Goal: Information Seeking & Learning: Learn about a topic

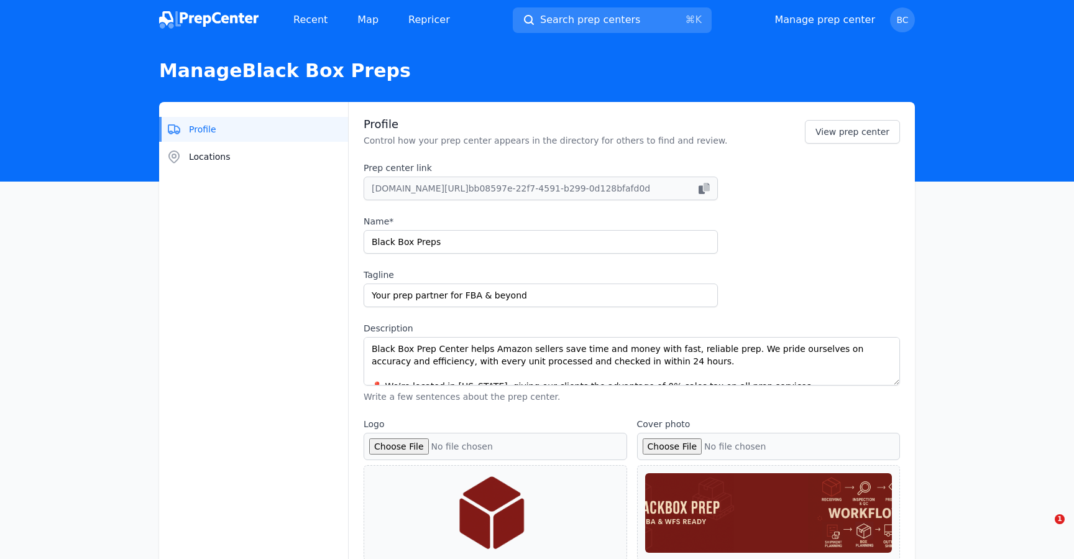
select select "24to48"
click at [199, 21] on img at bounding box center [208, 19] width 99 height 17
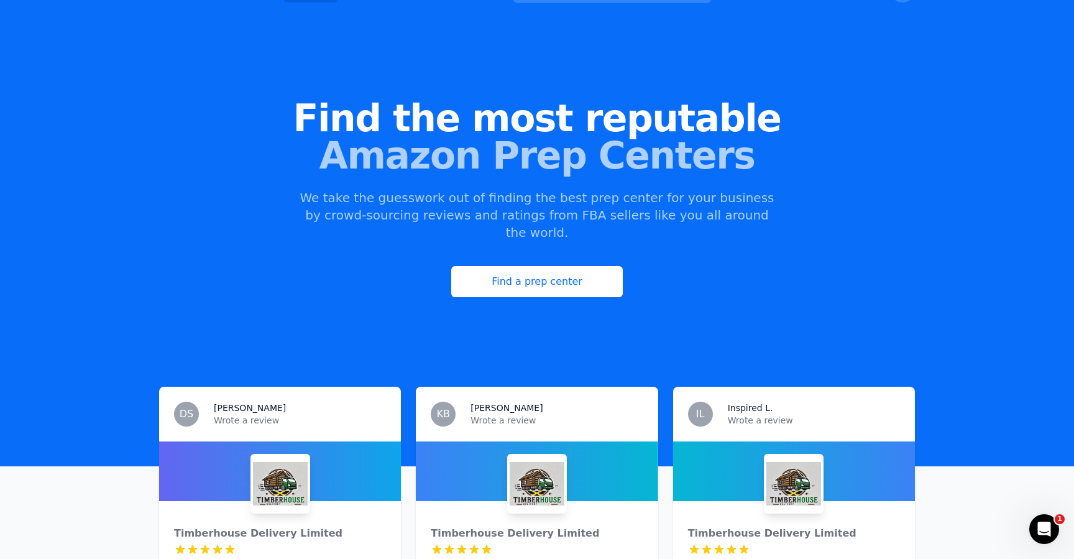
scroll to position [78, 0]
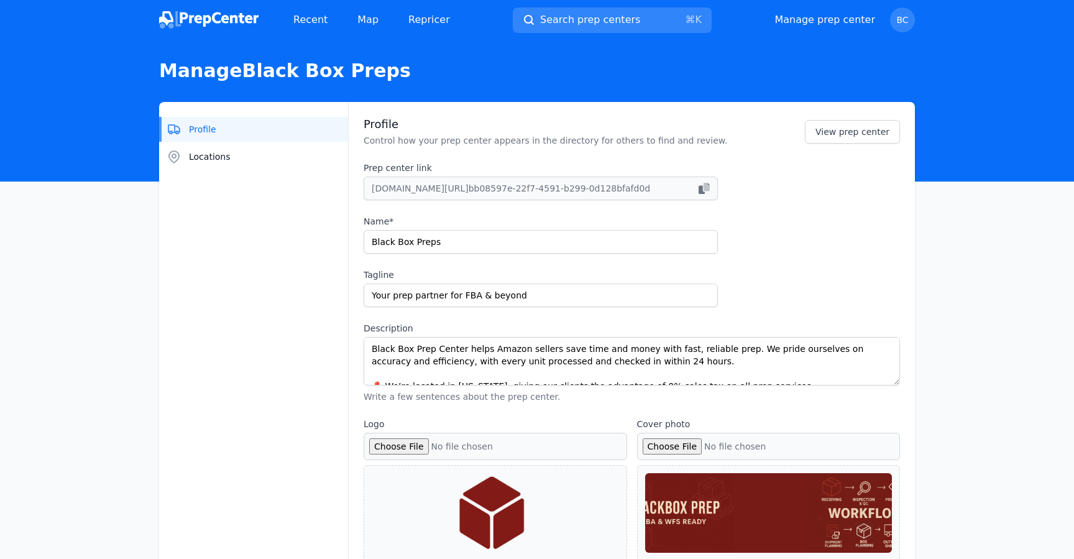
select select "24to48"
click at [304, 25] on link "Recent" at bounding box center [310, 19] width 54 height 25
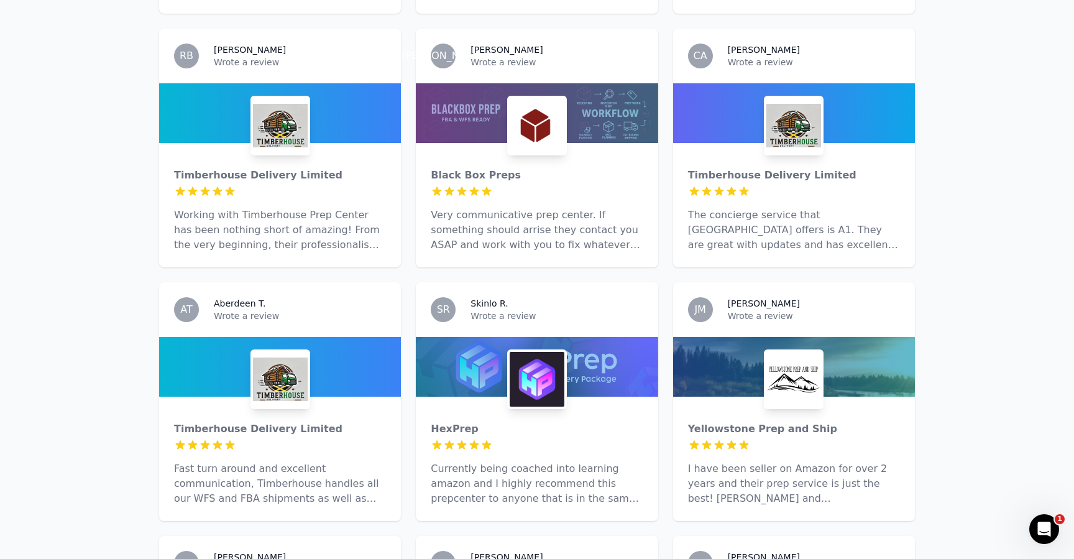
scroll to position [525, 0]
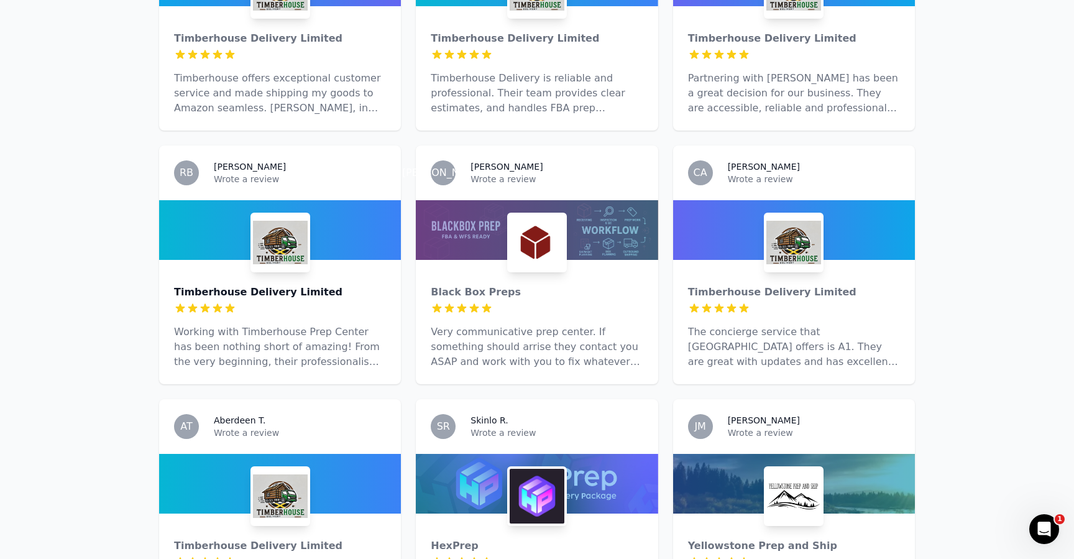
click at [336, 285] on div "Timberhouse Delivery Limited" at bounding box center [280, 292] width 212 height 15
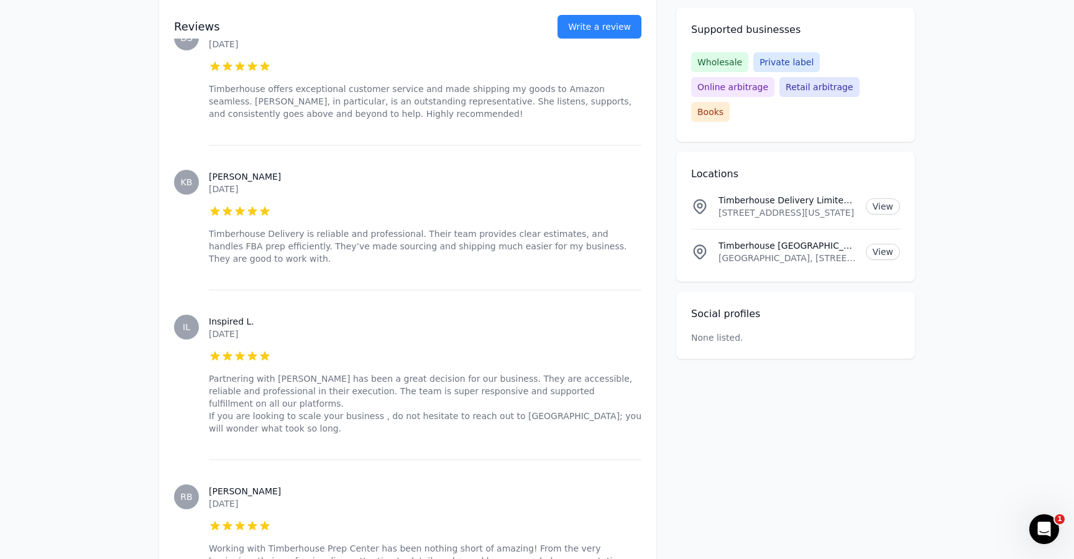
scroll to position [163, 0]
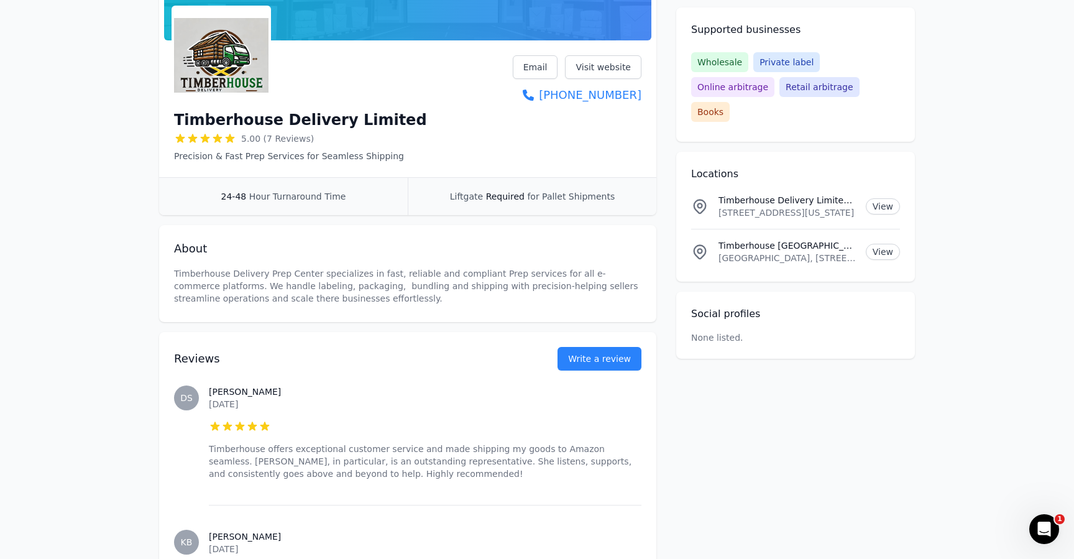
click at [223, 389] on h3 "[PERSON_NAME]" at bounding box center [425, 391] width 433 height 12
click at [191, 393] on span "DS" at bounding box center [186, 397] width 12 height 9
click at [214, 393] on h3 "[PERSON_NAME]" at bounding box center [425, 391] width 433 height 12
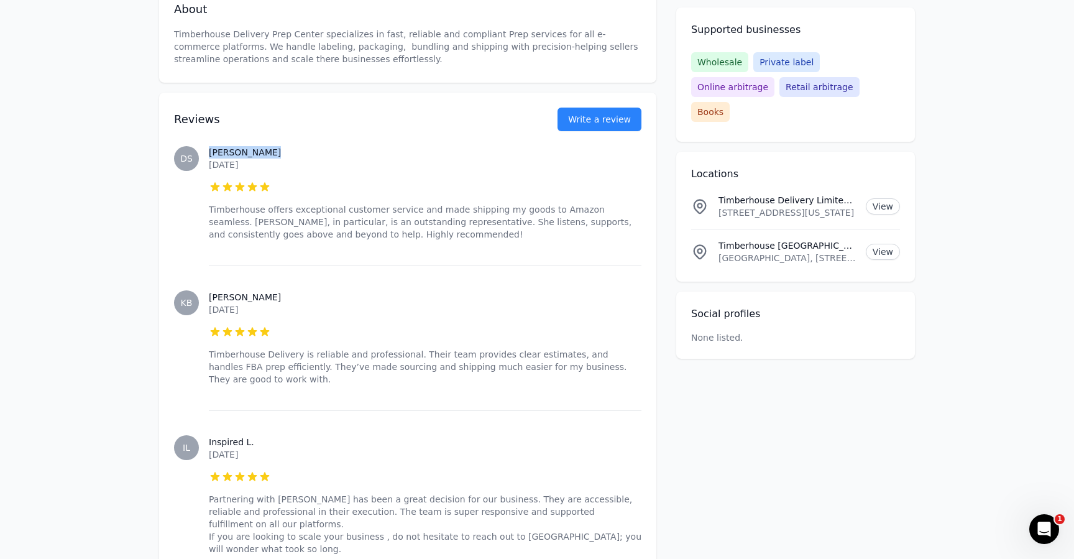
scroll to position [524, 0]
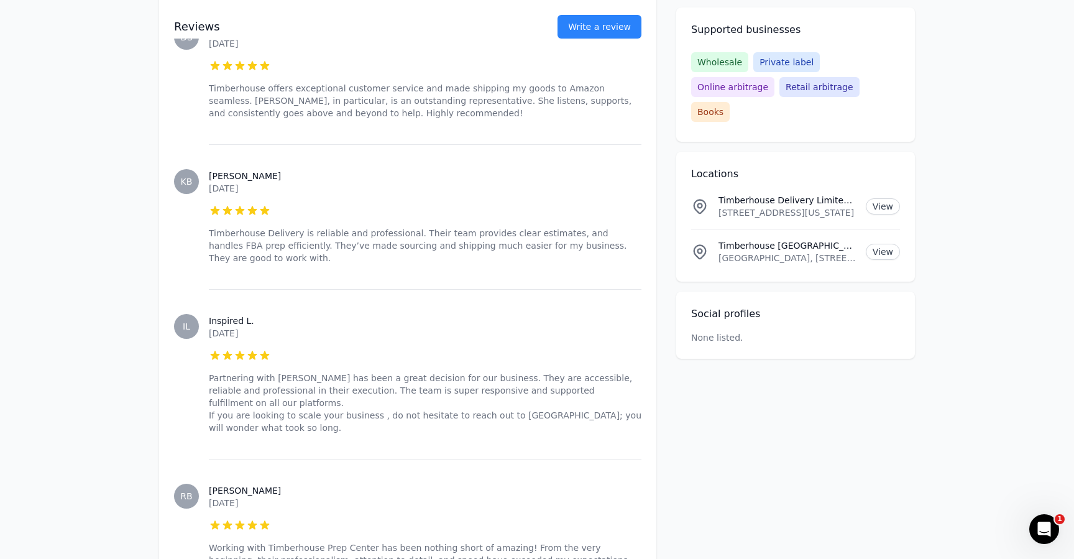
click at [227, 318] on h3 "Inspired L." at bounding box center [425, 321] width 433 height 12
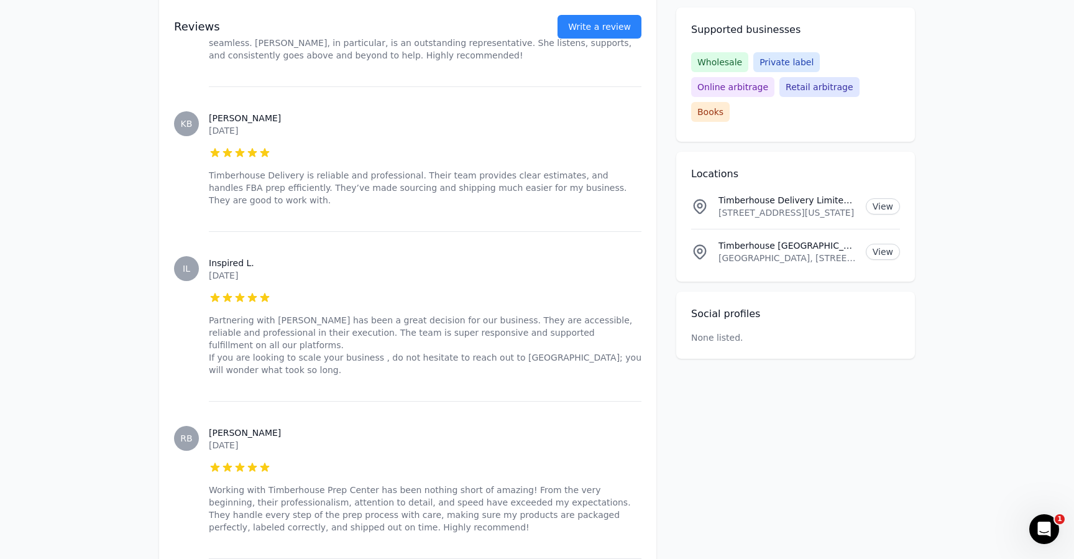
click at [226, 426] on h3 "[PERSON_NAME]" at bounding box center [425, 432] width 433 height 12
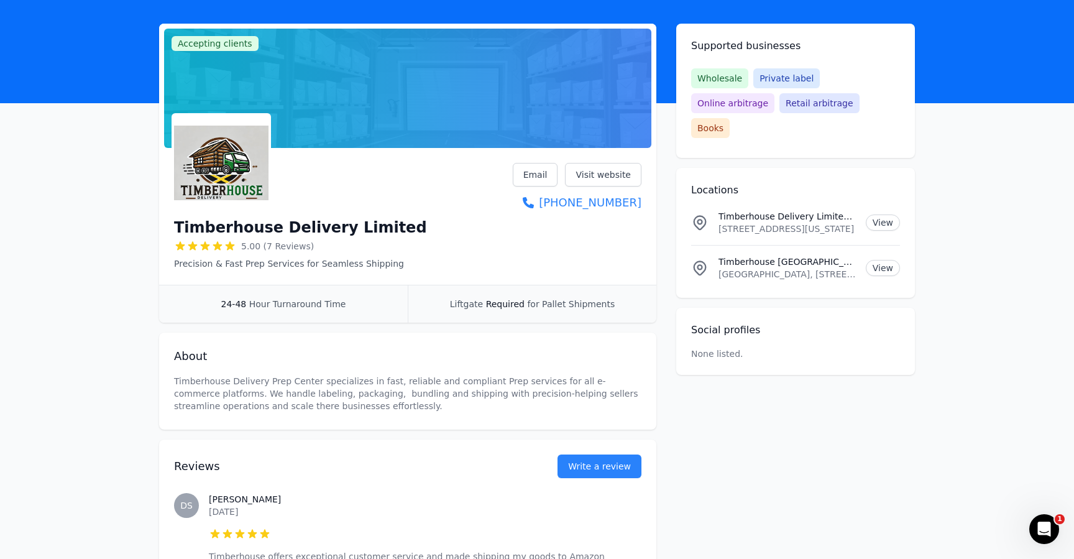
scroll to position [0, 0]
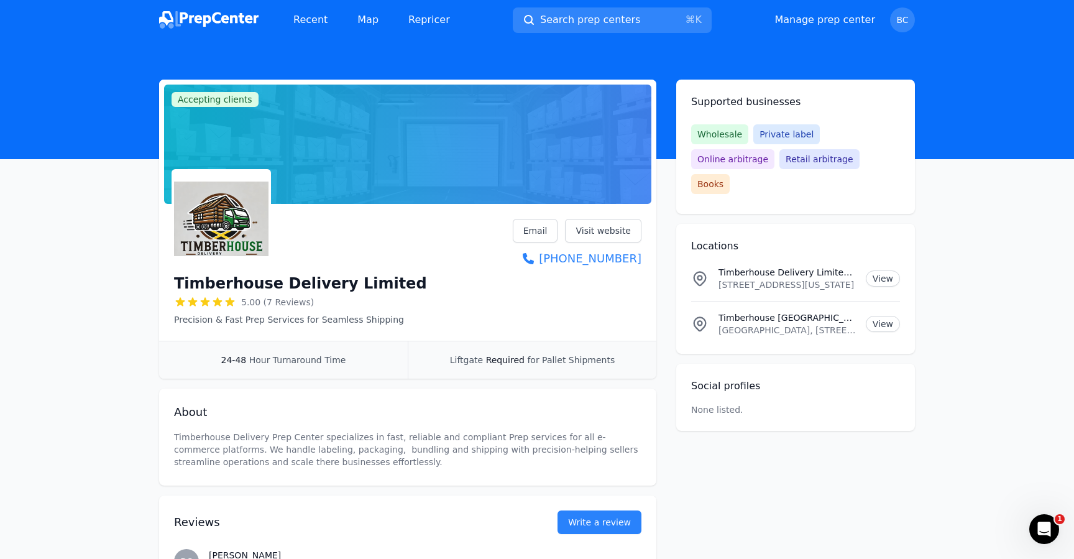
click at [305, 285] on h1 "Timberhouse Delivery Limited" at bounding box center [300, 284] width 253 height 20
copy div "Timberhouse Delivery Limited"
